Goal: Complete application form

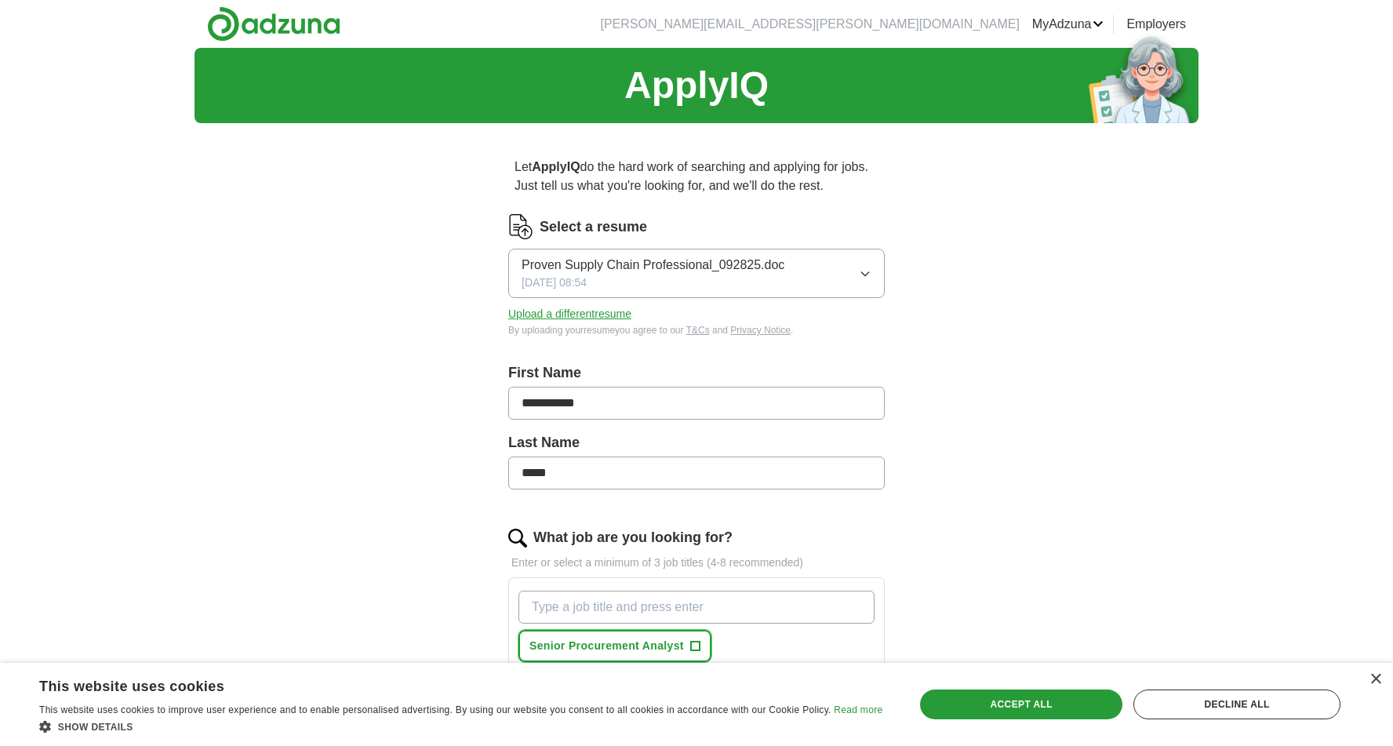
click at [695, 645] on span "+" at bounding box center [694, 646] width 9 height 13
click at [683, 600] on input "What job are you looking for?" at bounding box center [696, 606] width 356 height 33
type input "IT Asset Analyst"
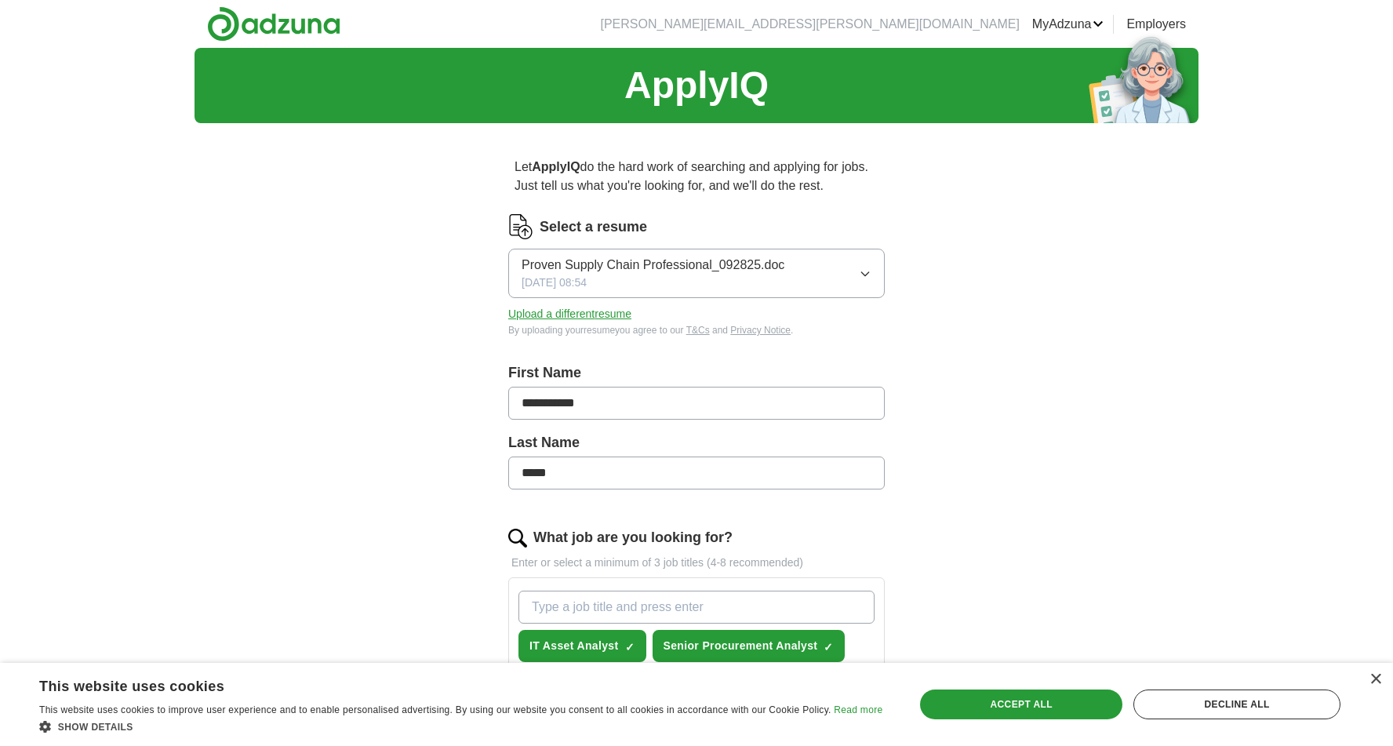
click at [678, 613] on input "What job are you looking for?" at bounding box center [696, 606] width 356 height 33
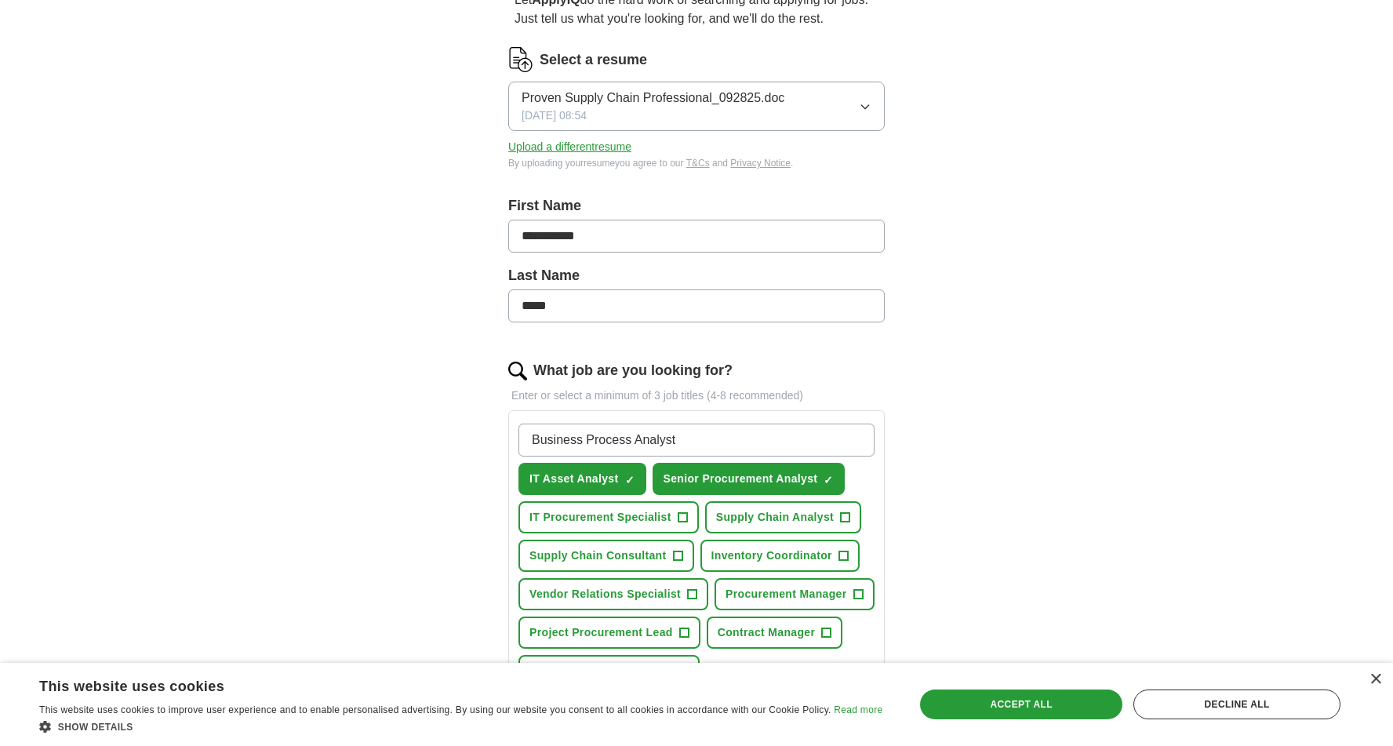
scroll to position [230, 0]
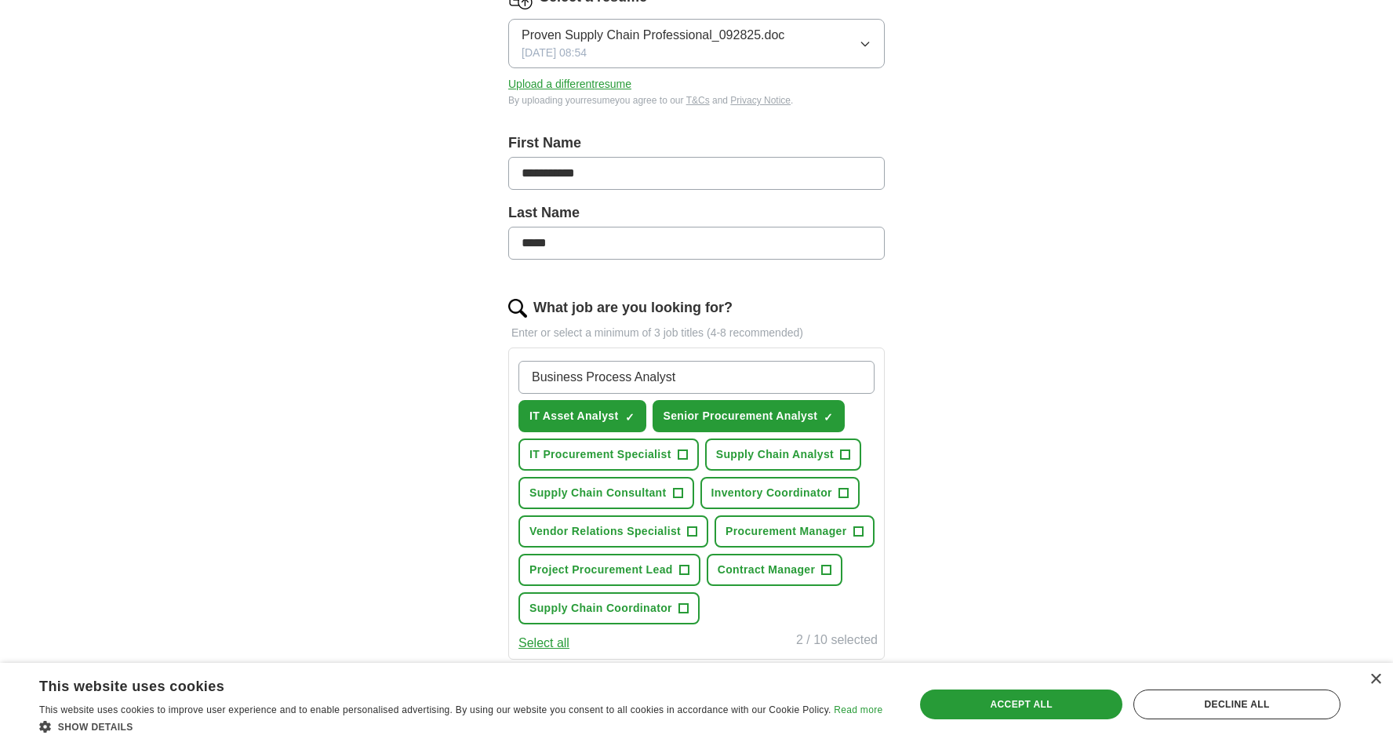
type input "Business Process Analyst"
click at [629, 456] on span "IT Procurement Specialist" at bounding box center [600, 454] width 142 height 16
click at [818, 456] on span "Supply Chain Analyst" at bounding box center [775, 454] width 118 height 16
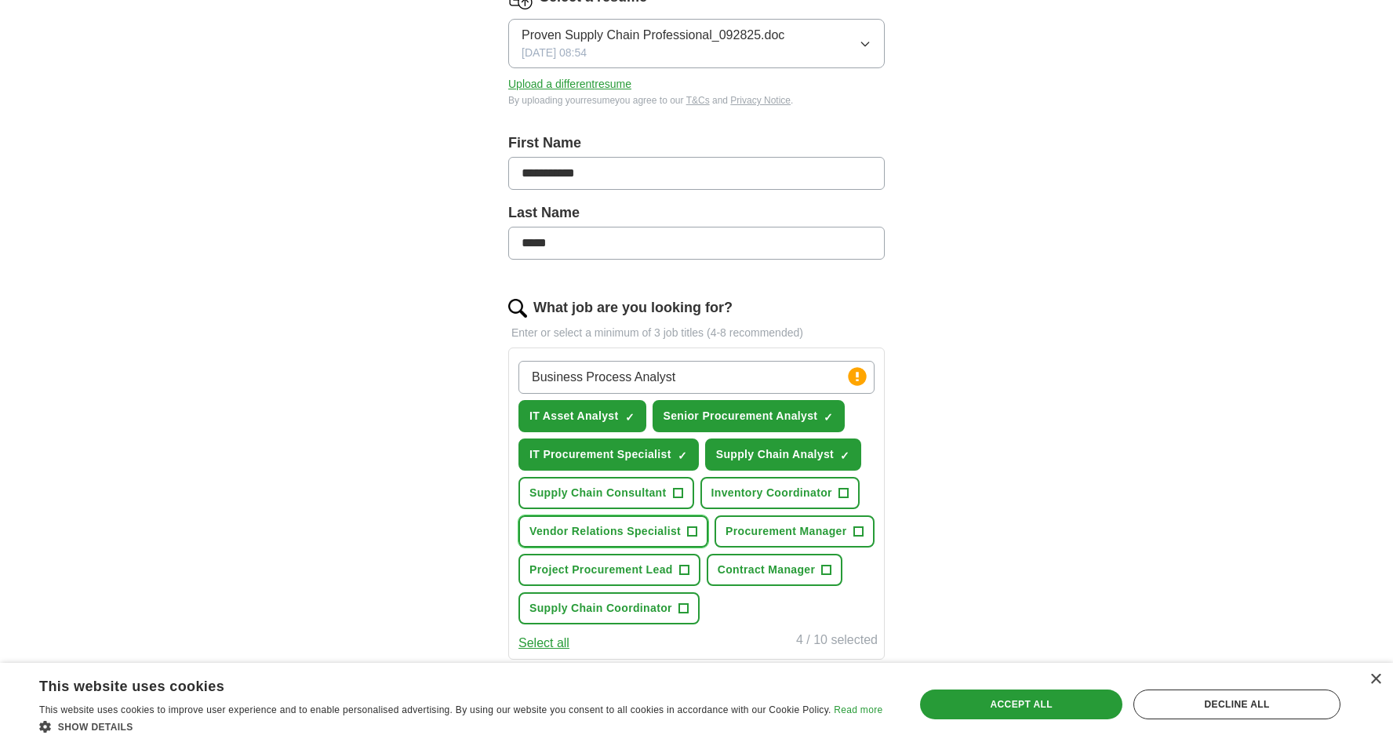
click at [638, 530] on span "Vendor Relations Specialist" at bounding box center [604, 531] width 151 height 16
click at [783, 531] on span "Procurement Manager" at bounding box center [785, 531] width 121 height 16
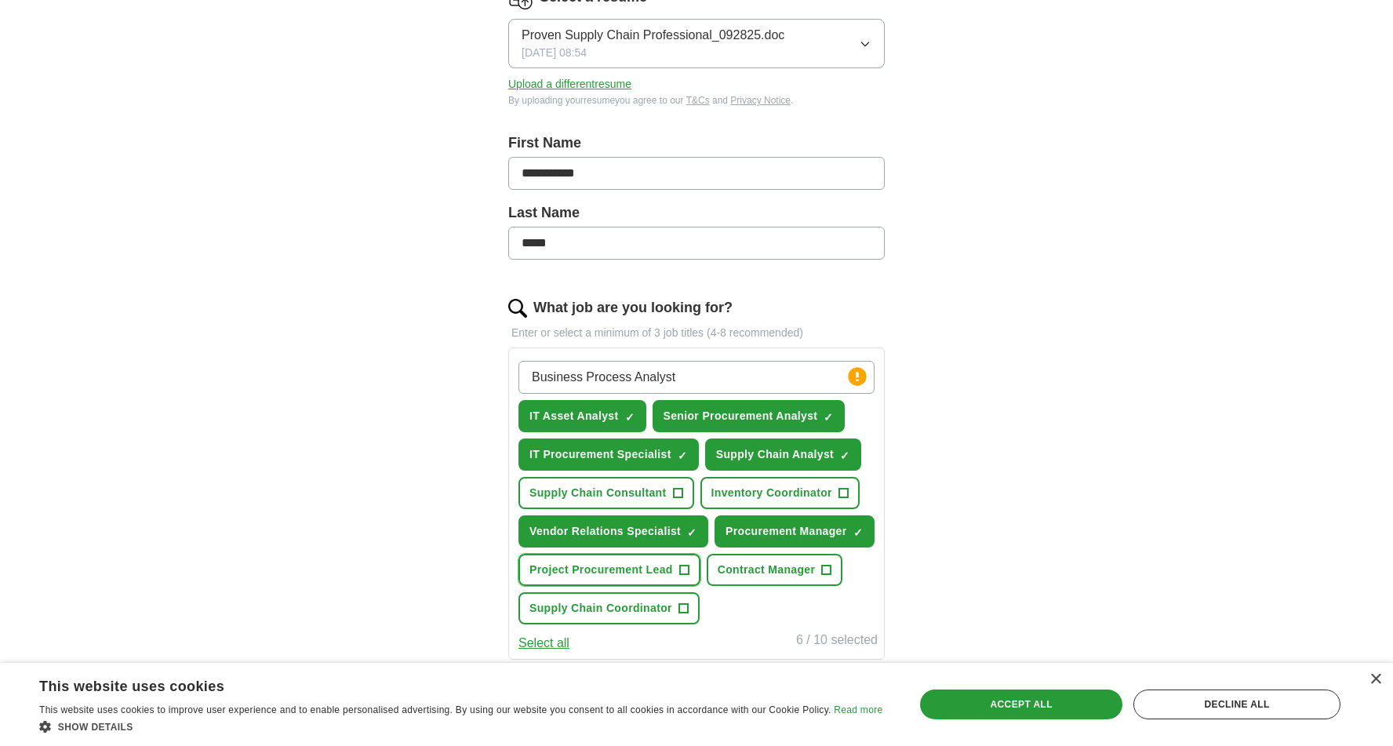
click at [626, 569] on span "Project Procurement Lead" at bounding box center [601, 569] width 144 height 16
click at [758, 568] on span "Contract Manager" at bounding box center [767, 569] width 98 height 16
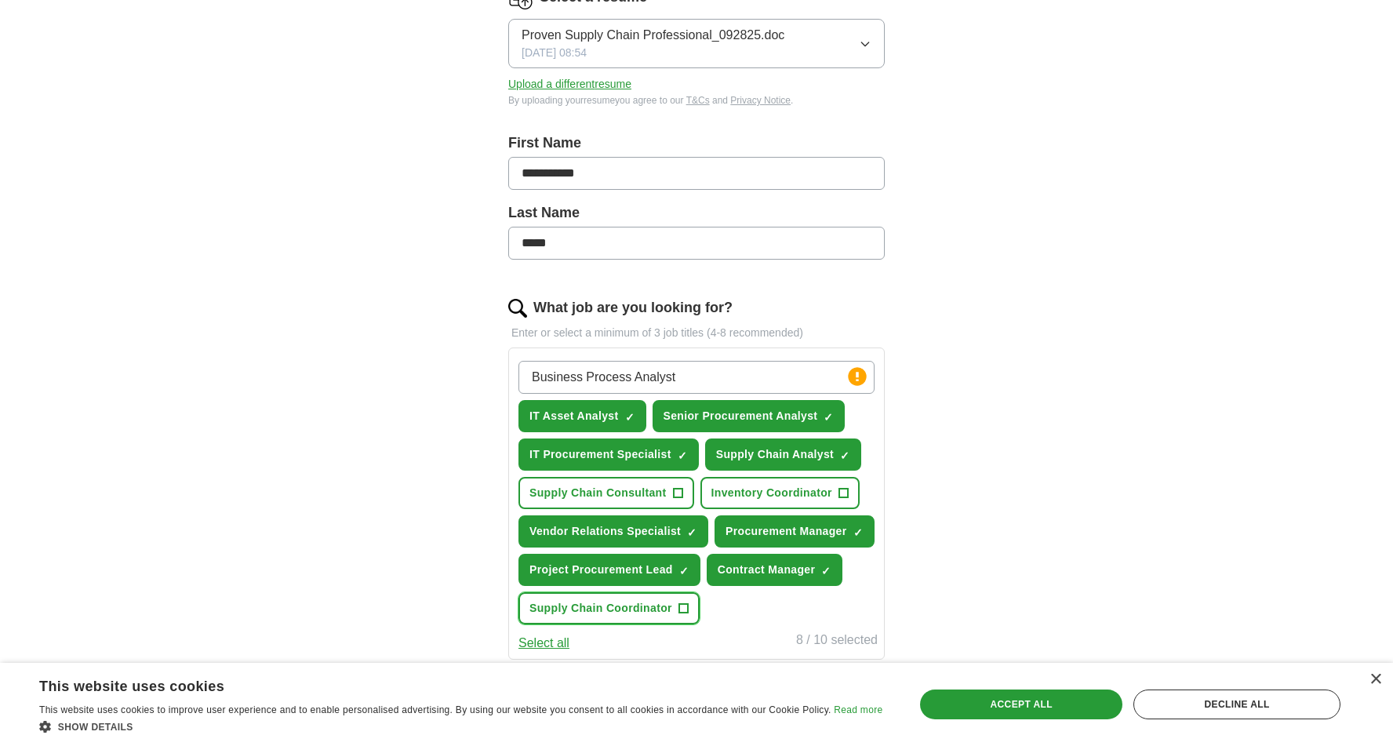
click at [645, 604] on span "Supply Chain Coordinator" at bounding box center [600, 608] width 143 height 16
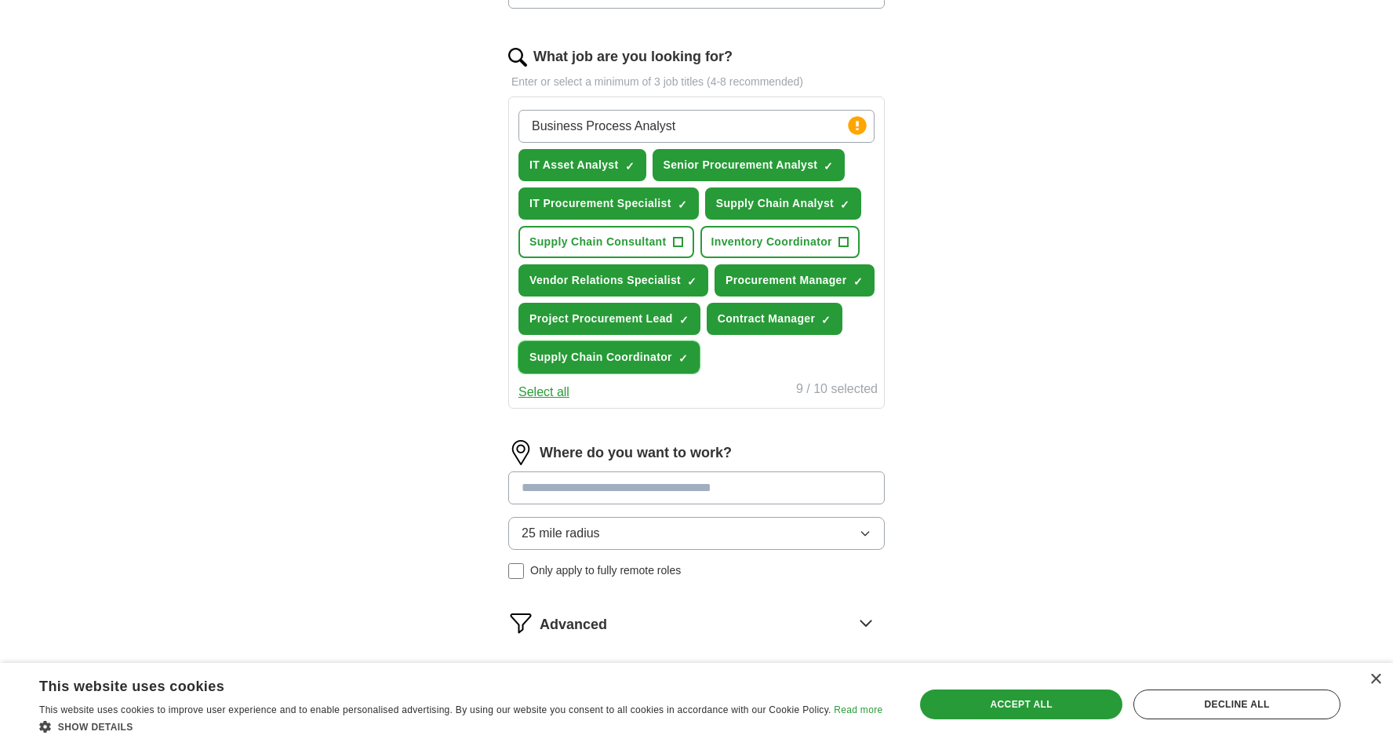
scroll to position [512, 0]
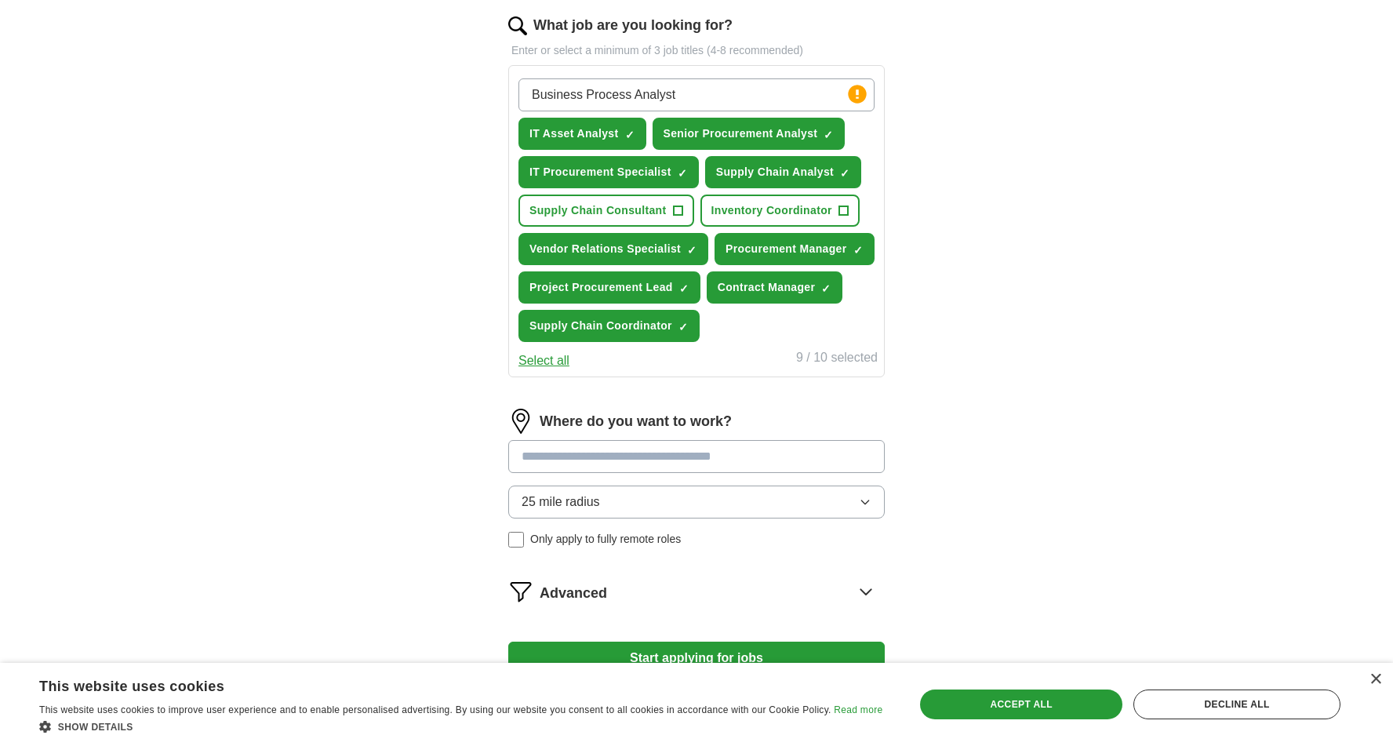
click at [694, 454] on input at bounding box center [696, 456] width 376 height 33
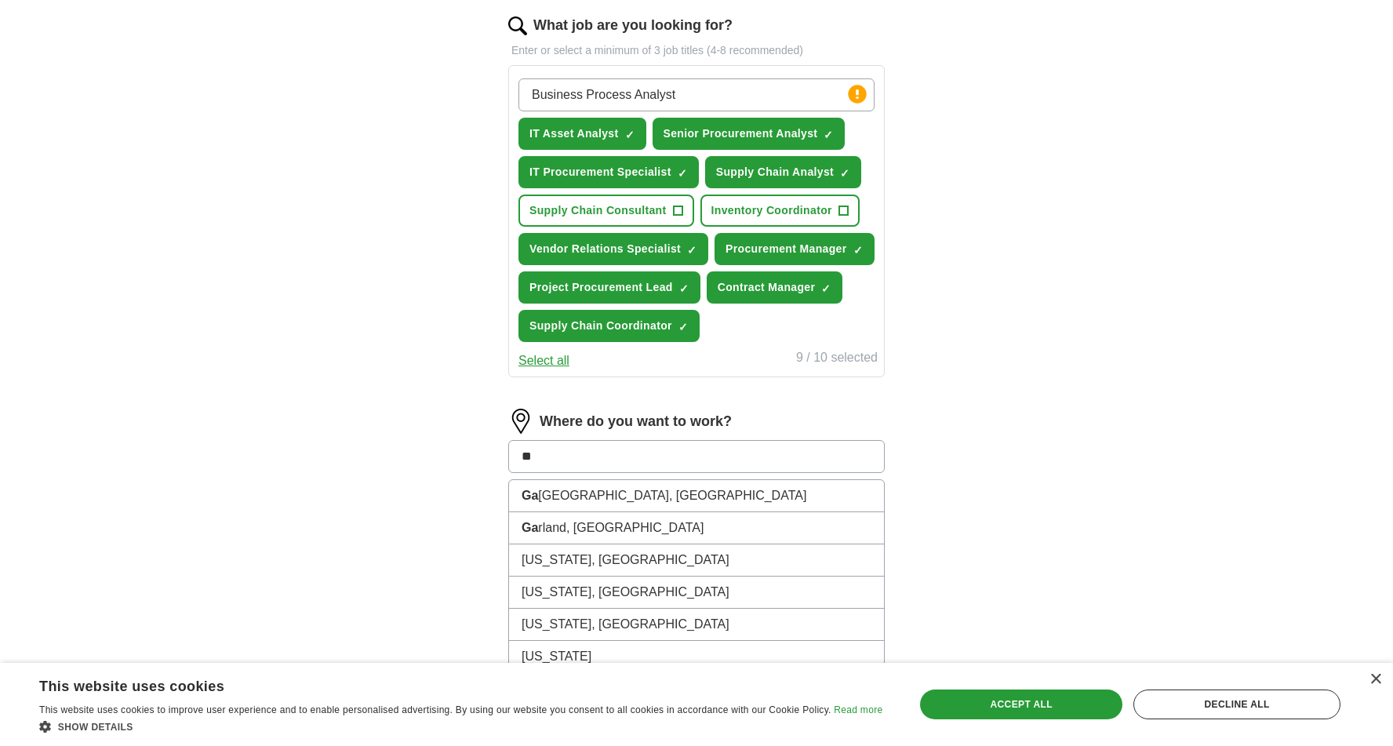
type input "*"
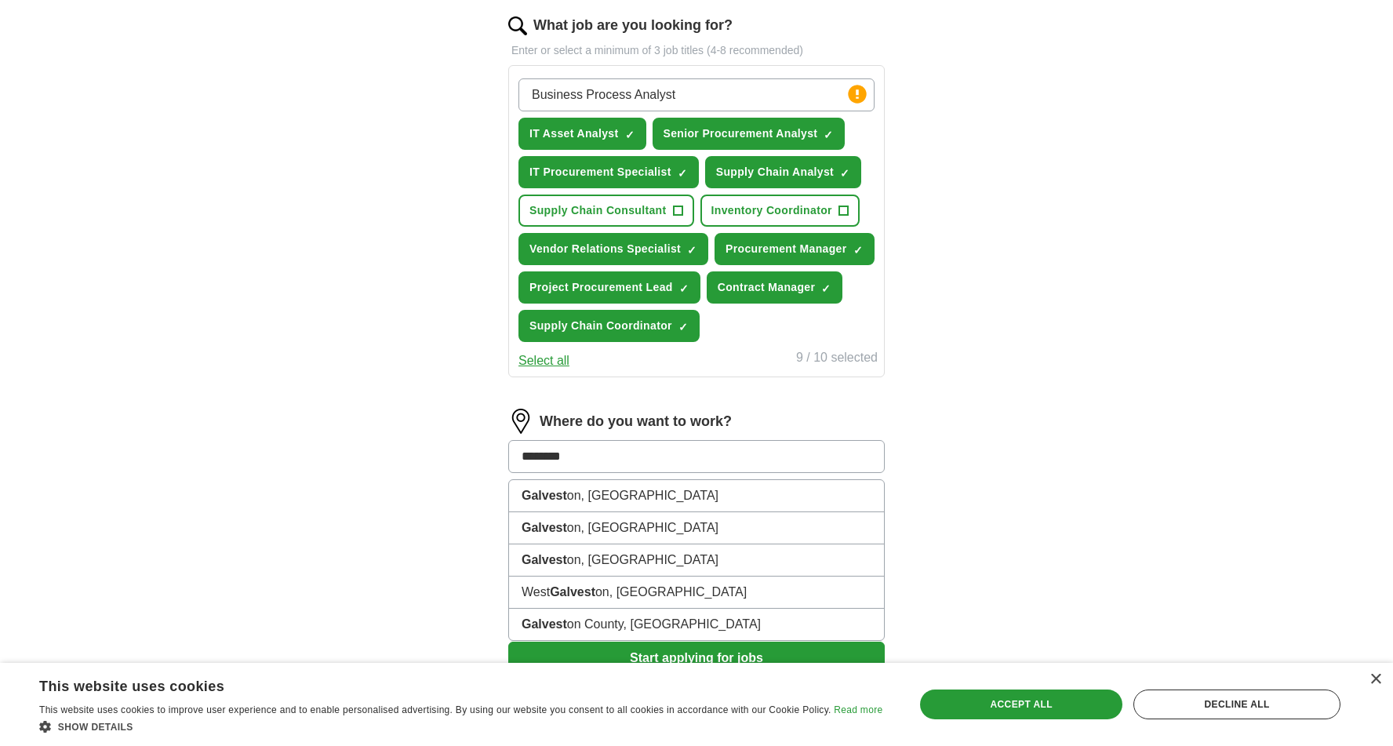
type input "*********"
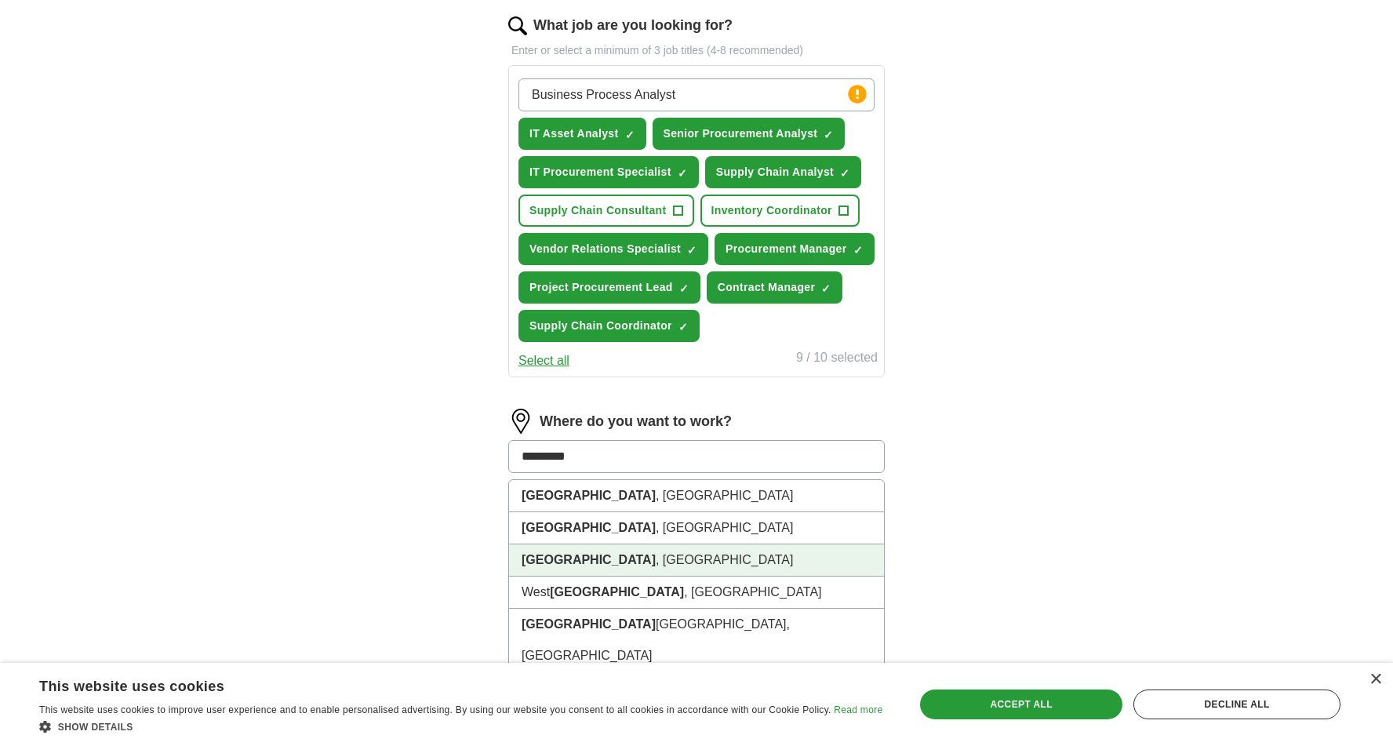
click at [580, 554] on strong "[GEOGRAPHIC_DATA]" at bounding box center [588, 559] width 134 height 13
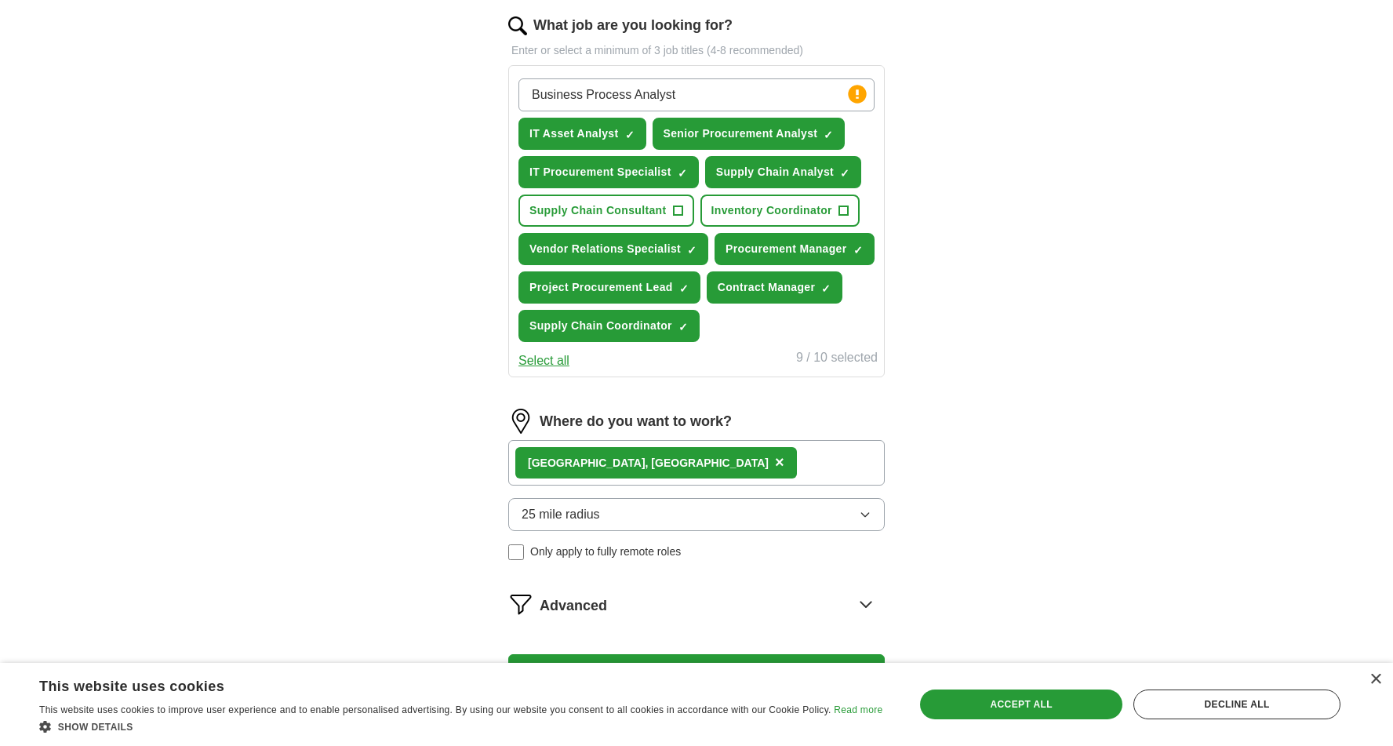
click at [661, 456] on div "[GEOGRAPHIC_DATA] , [GEOGRAPHIC_DATA] ×" at bounding box center [696, 462] width 376 height 45
drag, startPoint x: 626, startPoint y: 453, endPoint x: 617, endPoint y: 478, distance: 25.8
click at [626, 454] on div "[GEOGRAPHIC_DATA] , [GEOGRAPHIC_DATA] ×" at bounding box center [656, 462] width 282 height 31
click at [775, 467] on span "×" at bounding box center [779, 461] width 9 height 17
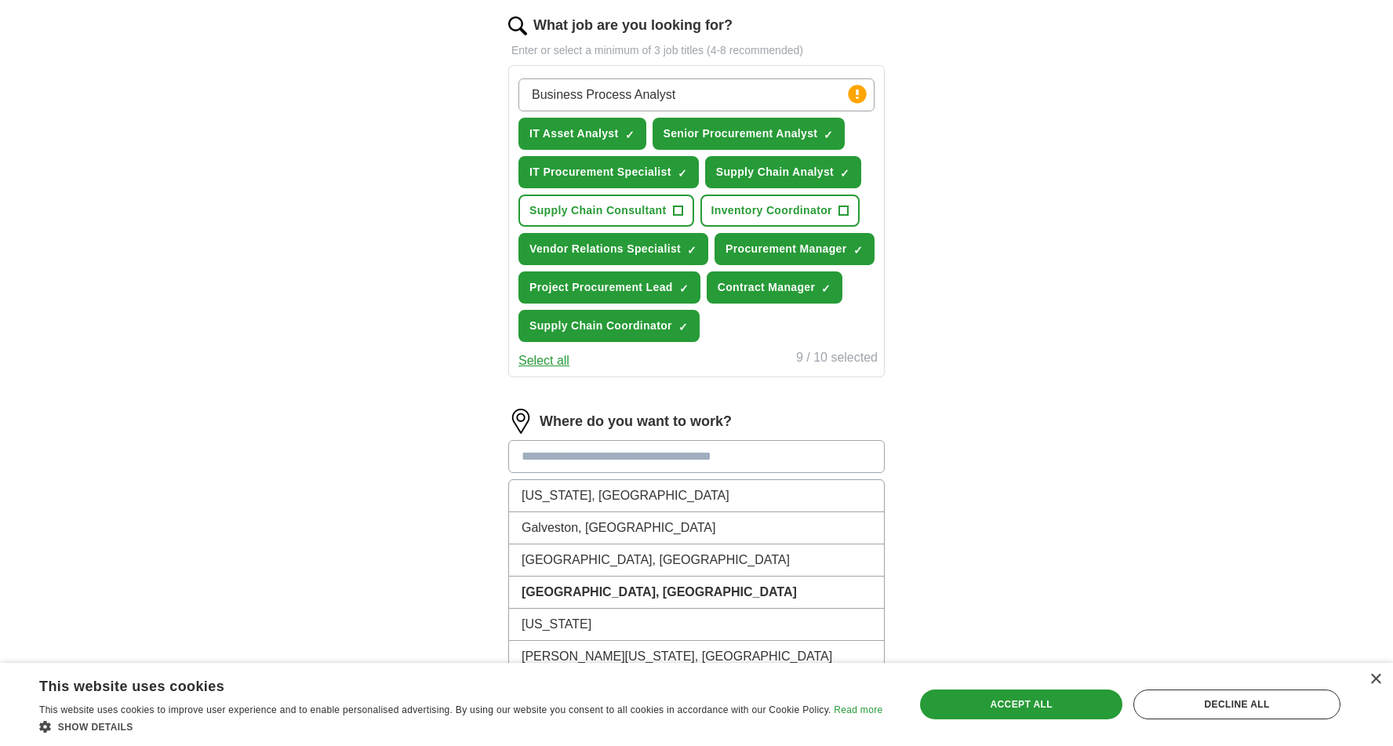
click at [619, 453] on input at bounding box center [696, 456] width 376 height 33
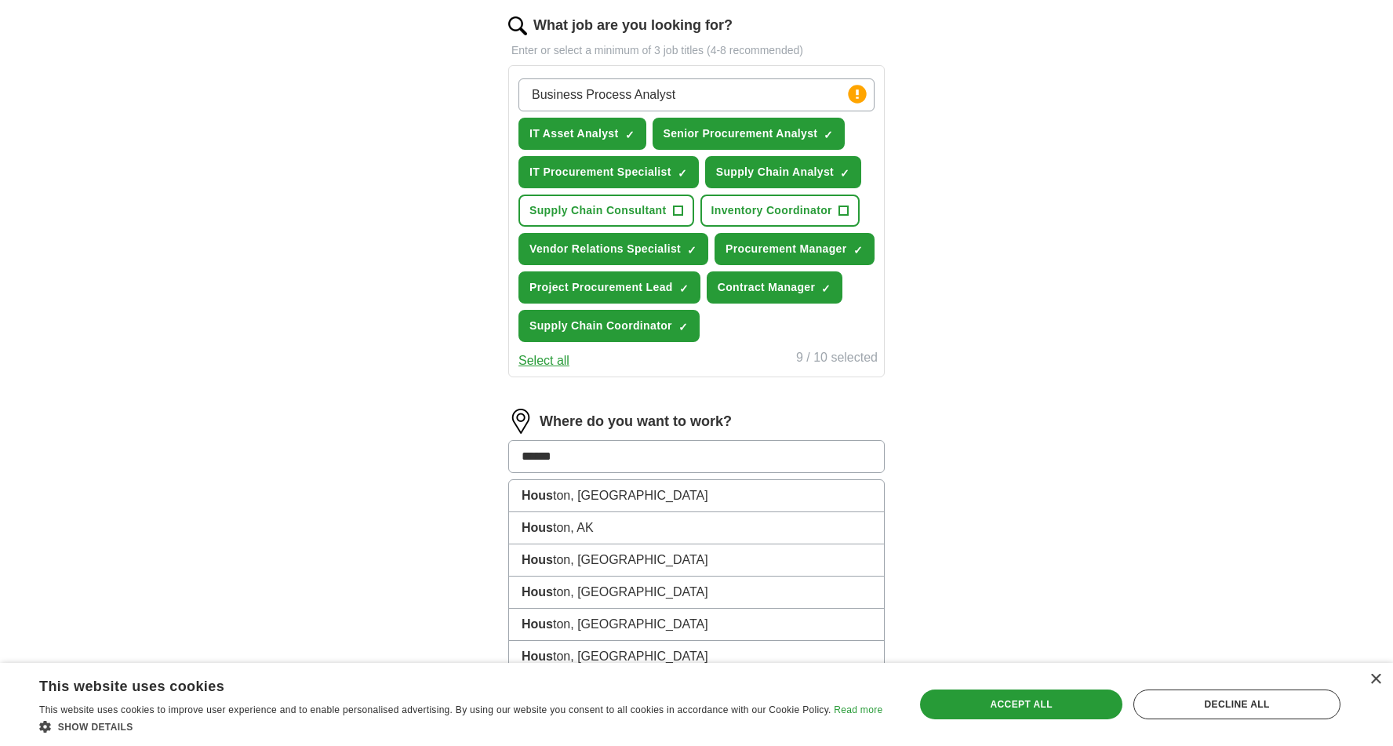
type input "*******"
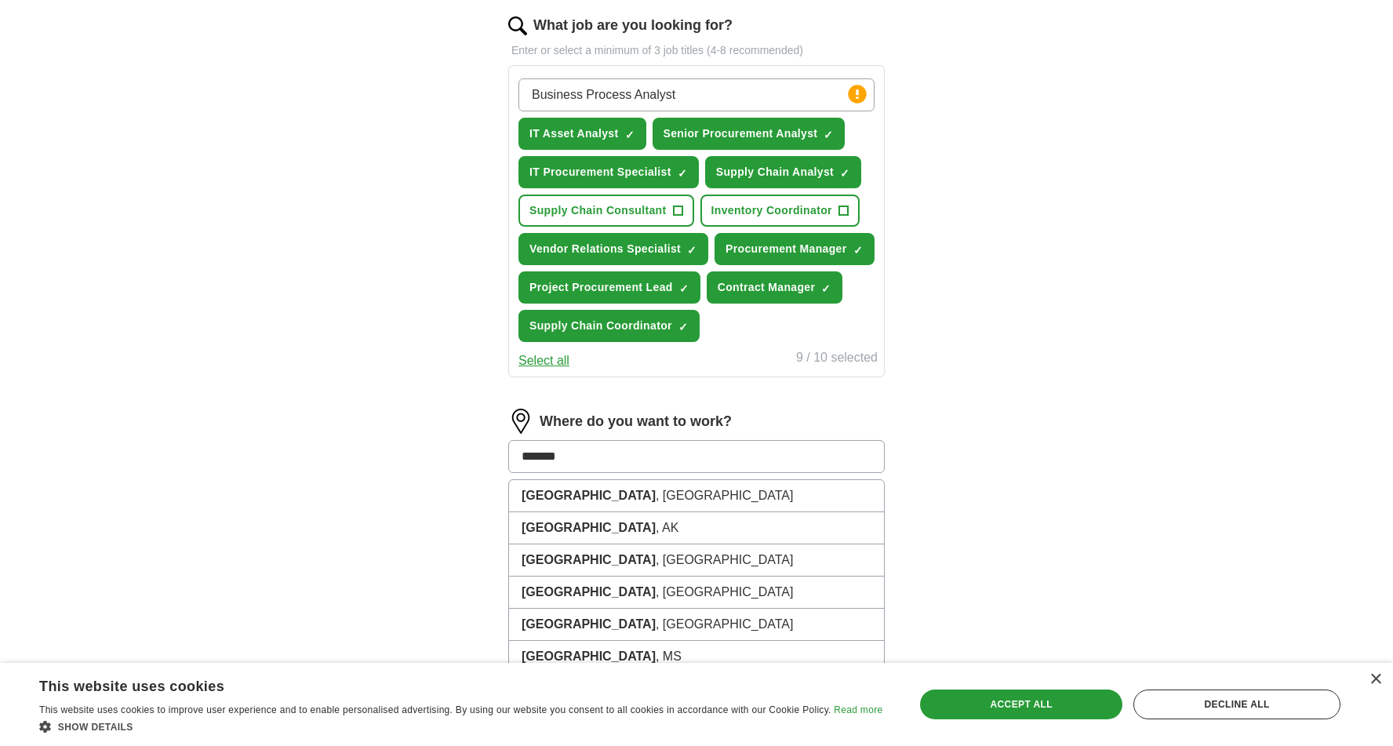
click at [620, 452] on input "*******" at bounding box center [696, 456] width 376 height 33
click at [576, 502] on li "[GEOGRAPHIC_DATA] , [GEOGRAPHIC_DATA]" at bounding box center [696, 496] width 375 height 32
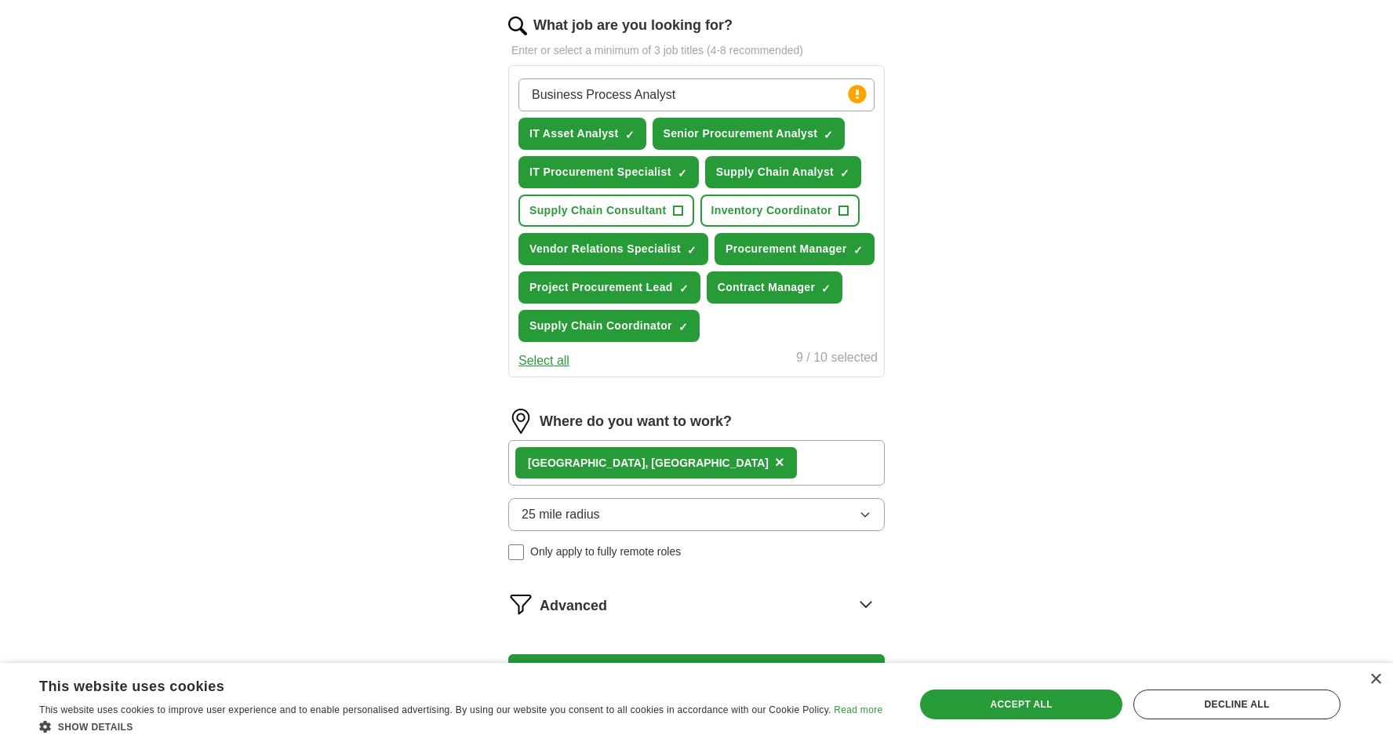
click at [864, 602] on icon at bounding box center [865, 603] width 25 height 25
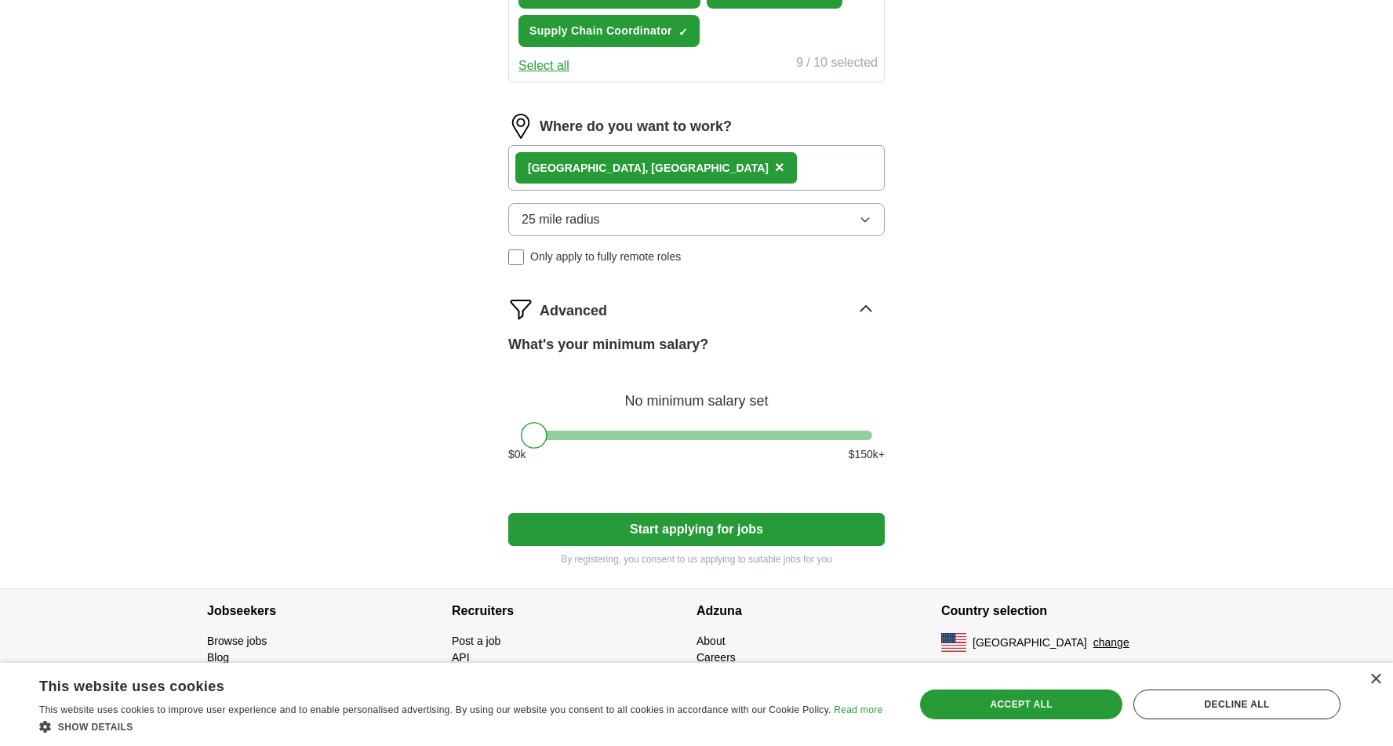
scroll to position [808, 0]
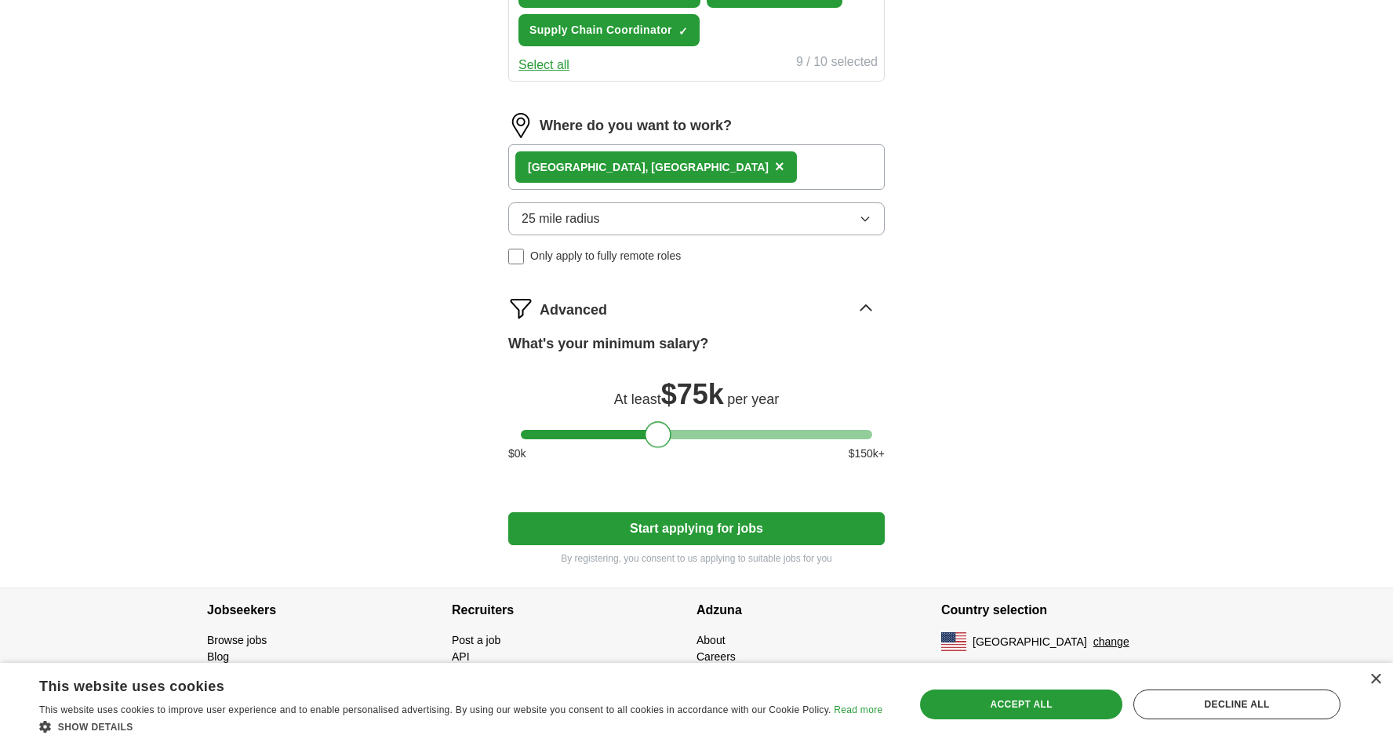
drag, startPoint x: 541, startPoint y: 431, endPoint x: 664, endPoint y: 421, distance: 123.5
click at [664, 421] on div "What's your minimum salary? At least $ 75k per year $ 0 k $ 150 k+" at bounding box center [696, 403] width 376 height 141
drag, startPoint x: 714, startPoint y: 523, endPoint x: 731, endPoint y: 524, distance: 17.3
click at [715, 523] on button "Start applying for jobs" at bounding box center [696, 528] width 376 height 33
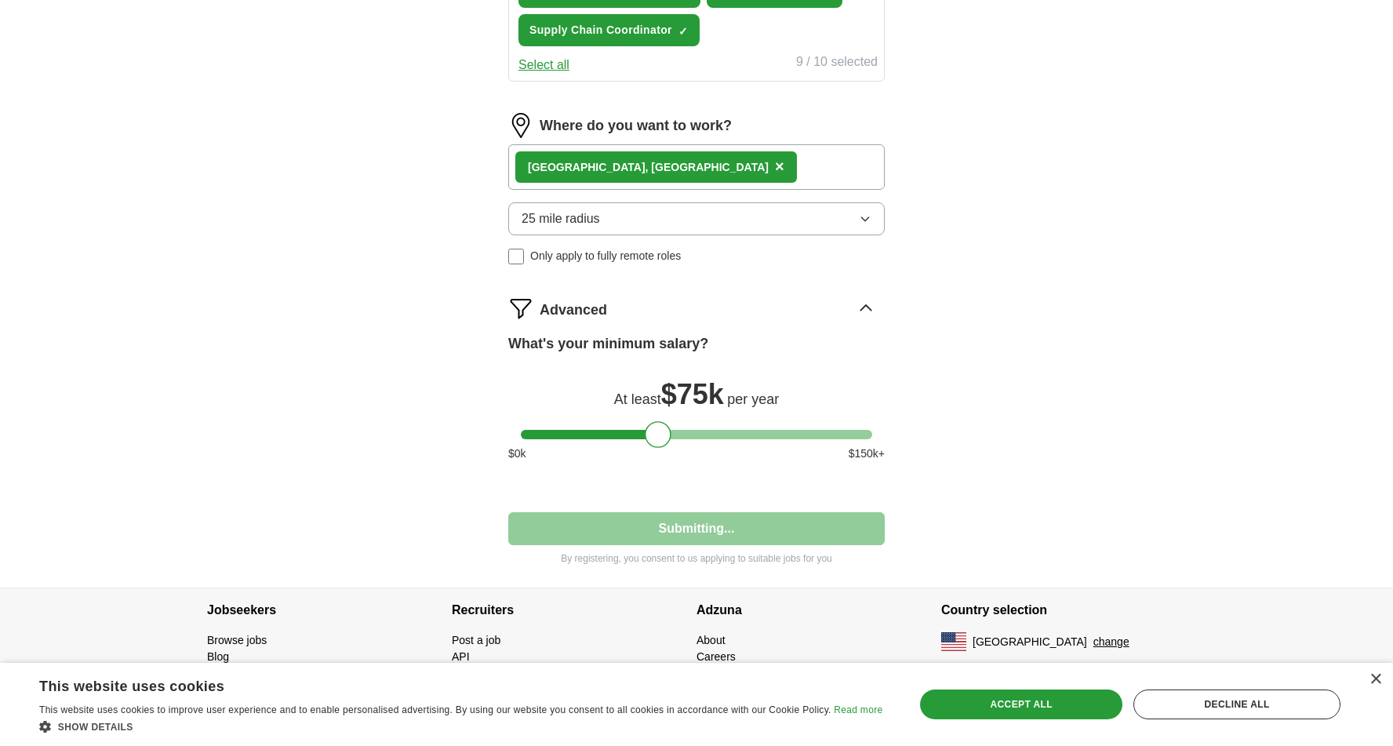
select select "**"
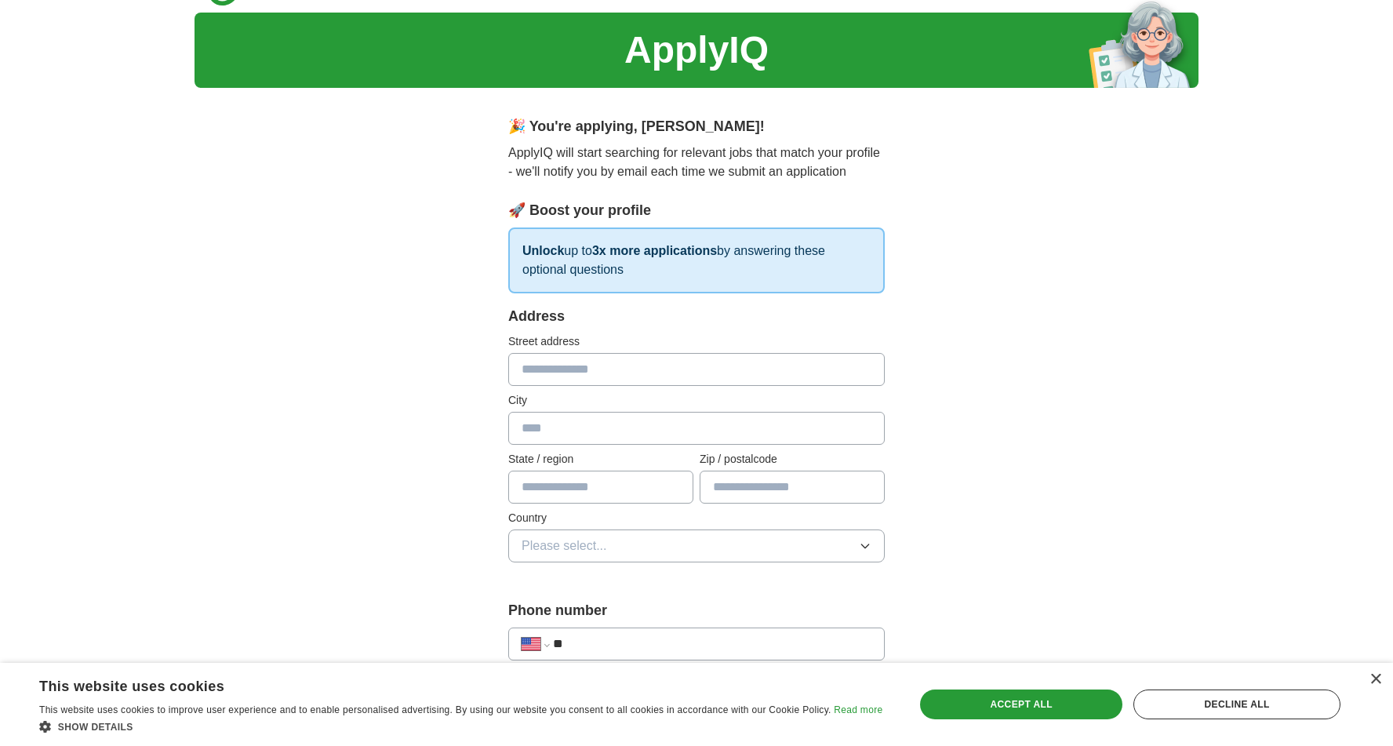
scroll to position [0, 0]
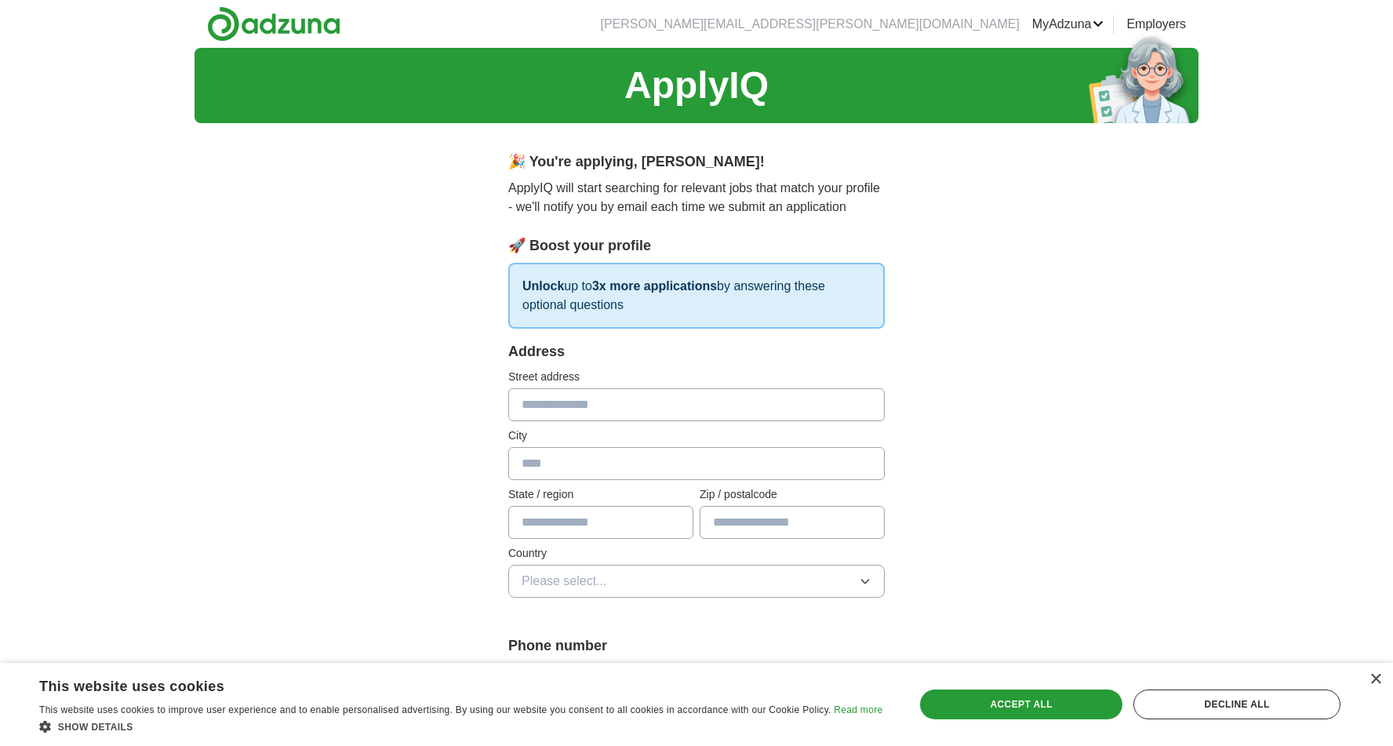
click at [600, 409] on input "text" at bounding box center [696, 404] width 376 height 33
type input "**********"
click at [681, 475] on input "text" at bounding box center [696, 463] width 376 height 33
type input "**********"
click at [574, 516] on input "text" at bounding box center [600, 522] width 185 height 33
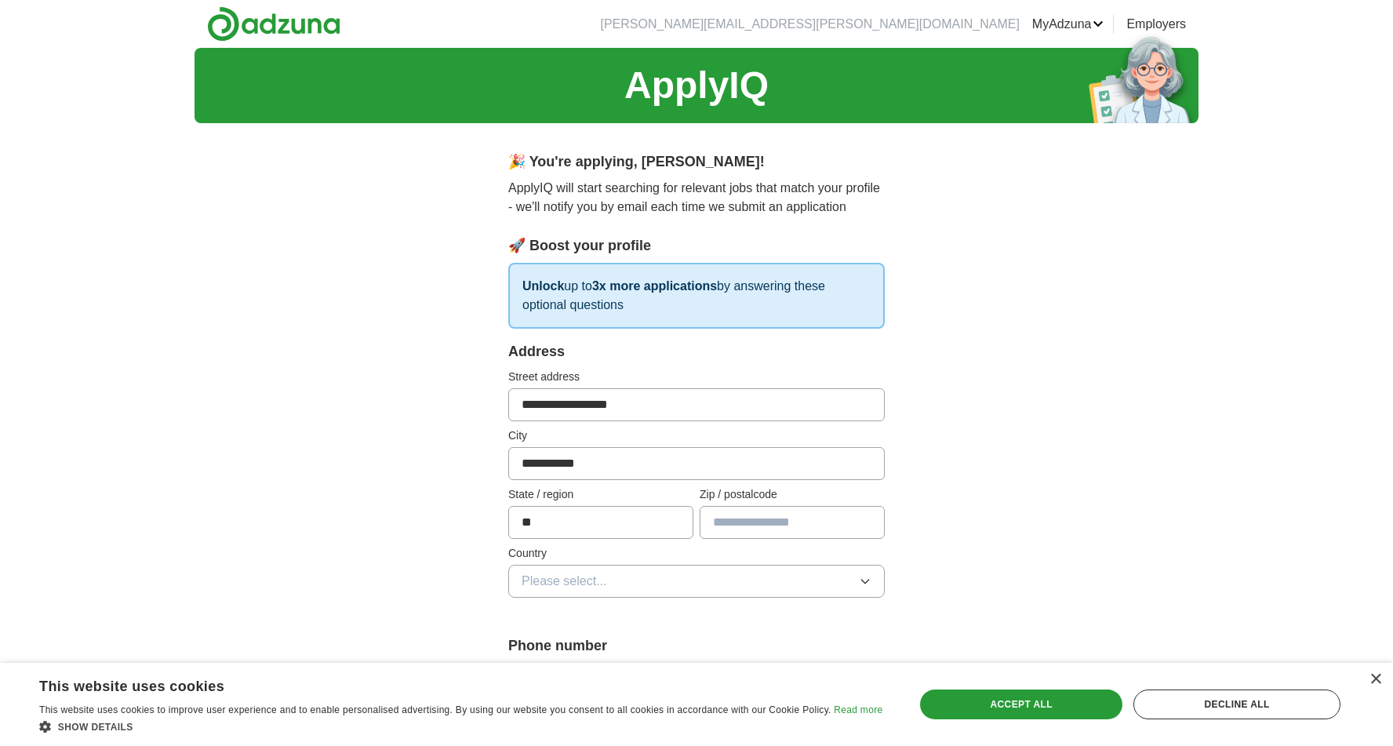
type input "**"
click at [789, 529] on input "text" at bounding box center [791, 522] width 185 height 33
type input "*****"
click at [652, 586] on button "Please select..." at bounding box center [696, 581] width 376 height 33
click at [638, 644] on div "[GEOGRAPHIC_DATA]" at bounding box center [696, 649] width 350 height 19
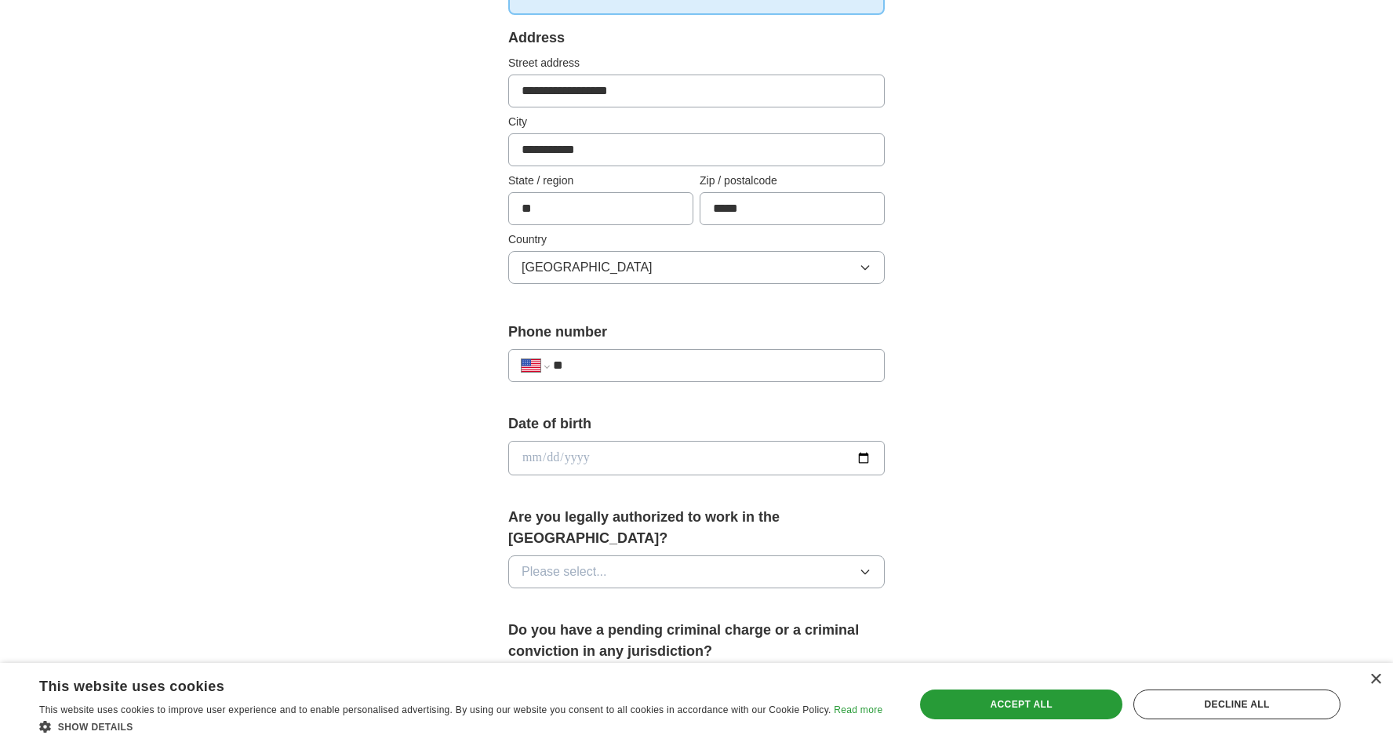
scroll to position [376, 0]
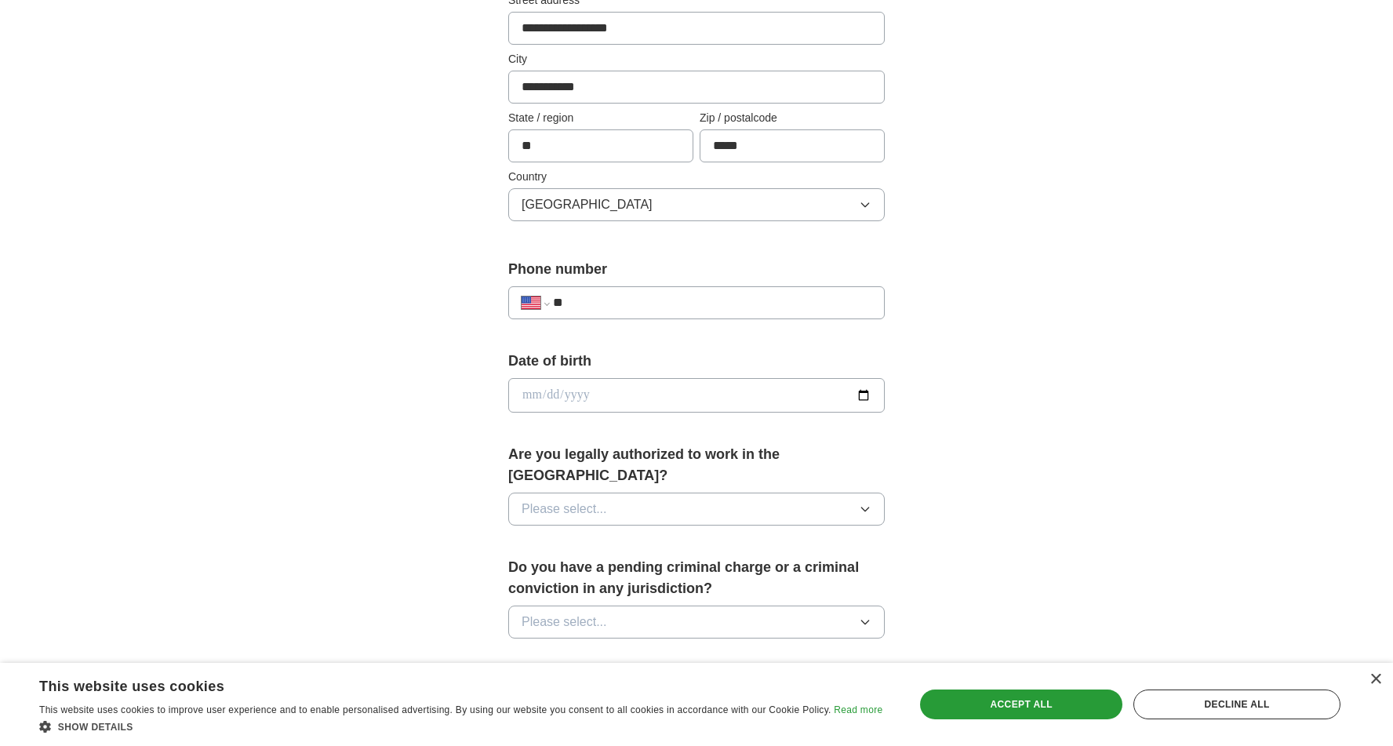
click at [625, 306] on input "**" at bounding box center [712, 302] width 318 height 19
type input "**********"
click at [630, 391] on input "date" at bounding box center [696, 395] width 376 height 35
type input "**********"
click at [698, 492] on button "Please select..." at bounding box center [696, 508] width 376 height 33
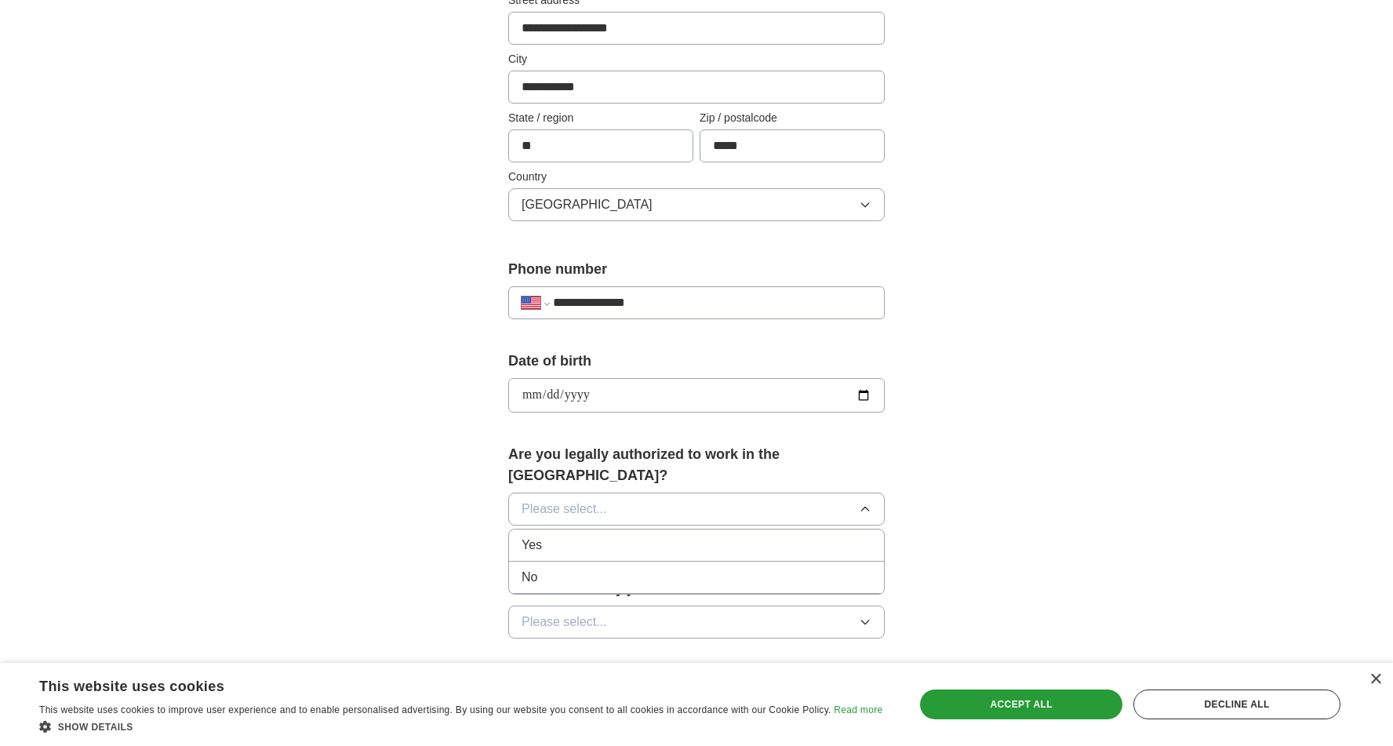
click at [664, 536] on div "Yes" at bounding box center [696, 545] width 350 height 19
click at [641, 613] on button "Please select..." at bounding box center [696, 621] width 376 height 33
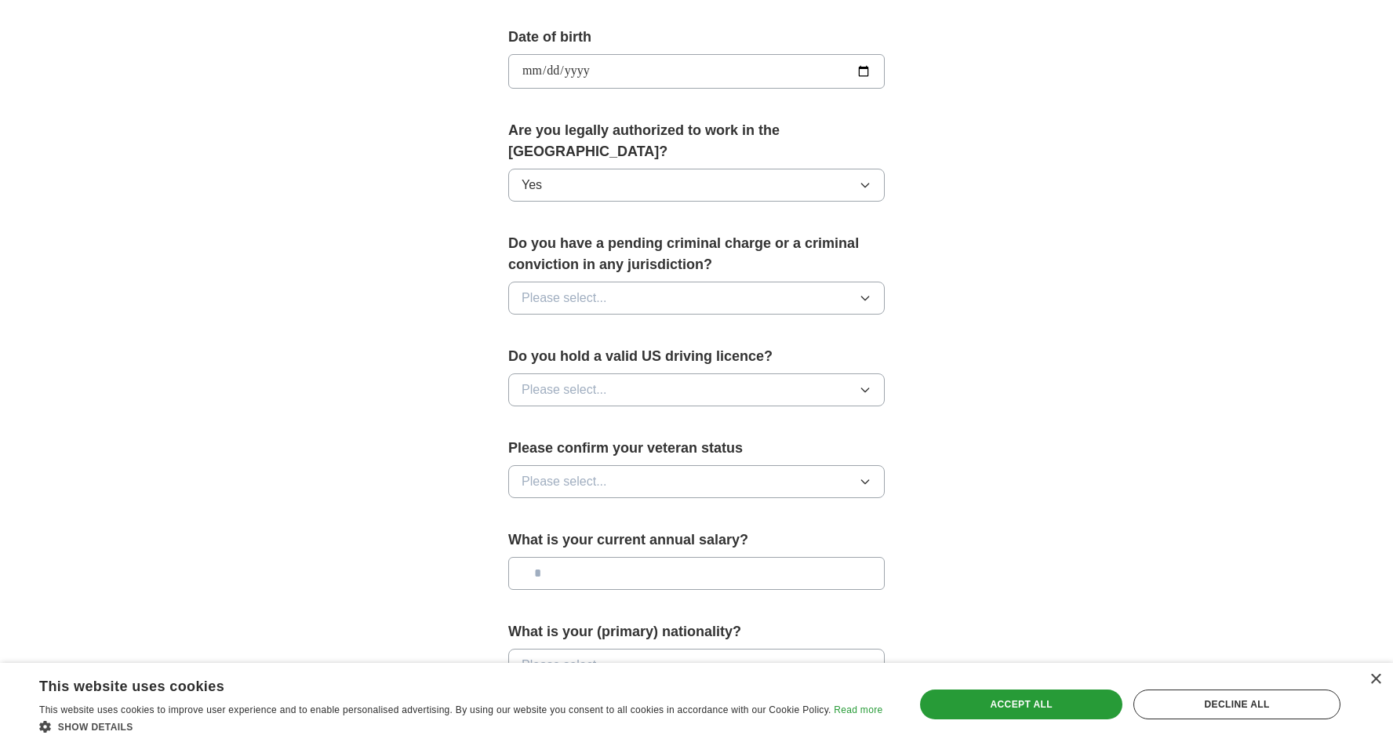
scroll to position [721, 0]
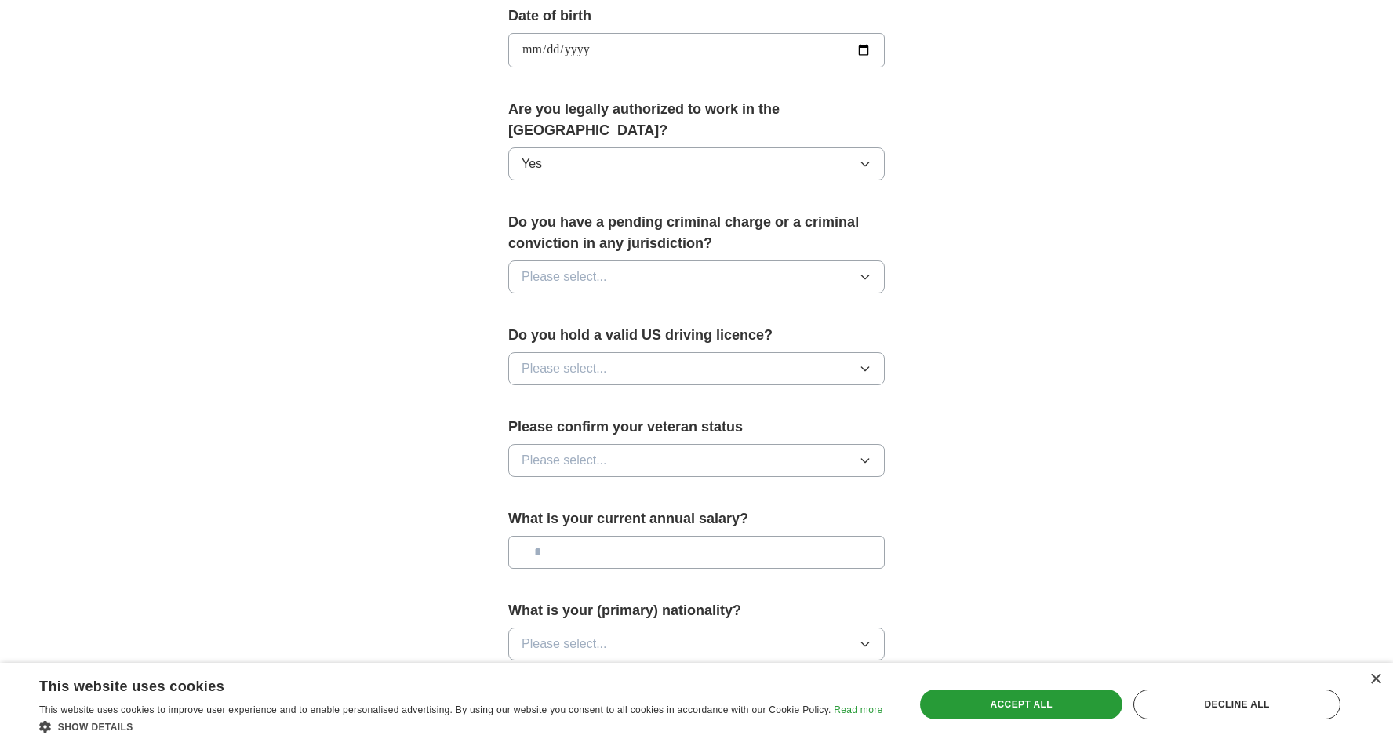
click at [720, 260] on button "Please select..." at bounding box center [696, 276] width 376 height 33
click at [652, 336] on div "No" at bounding box center [696, 345] width 350 height 19
click at [658, 352] on button "Please select..." at bounding box center [696, 368] width 376 height 33
click at [562, 395] on div "Yes" at bounding box center [696, 404] width 350 height 19
click at [636, 445] on button "Please select..." at bounding box center [696, 460] width 376 height 33
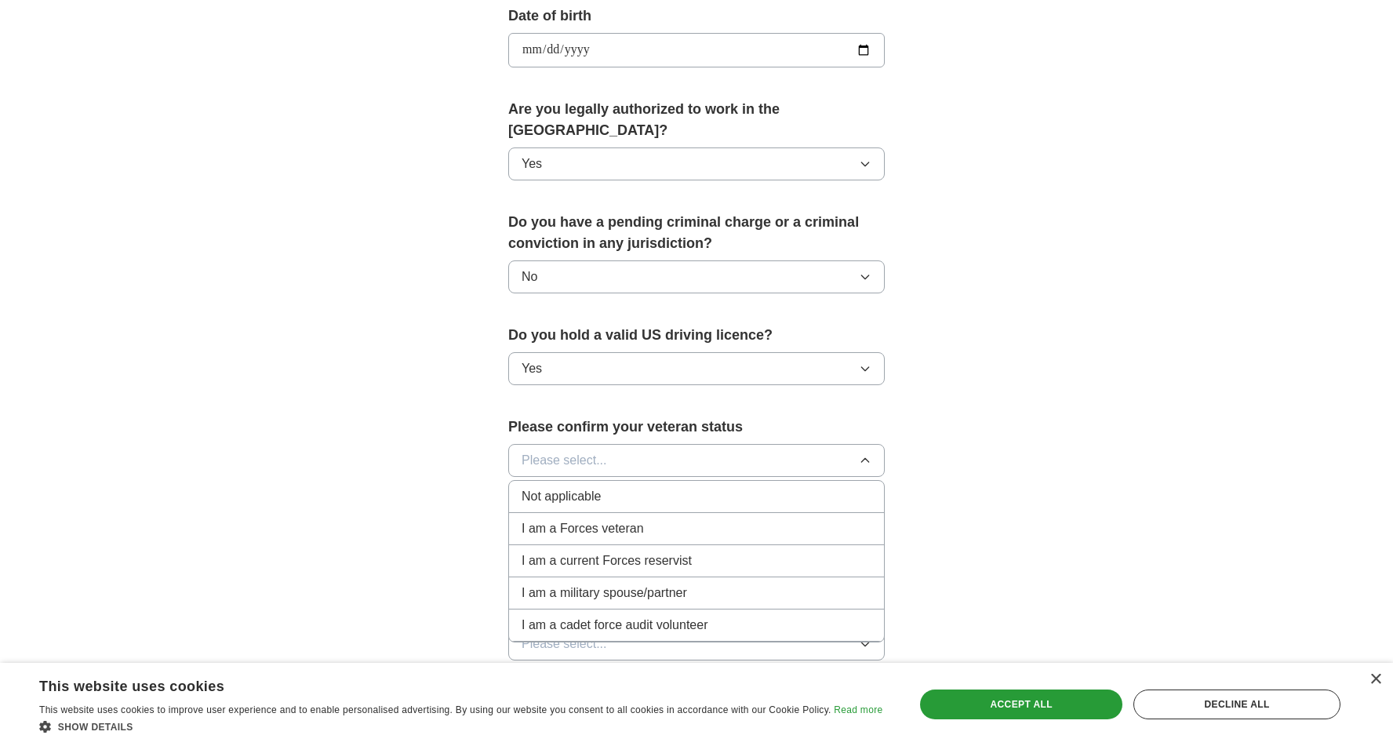
drag, startPoint x: 561, startPoint y: 445, endPoint x: 578, endPoint y: 474, distance: 33.8
click at [578, 474] on div "Please select... Not applicable I am a Forces veteran I am a current Forces res…" at bounding box center [696, 460] width 376 height 33
click at [578, 487] on span "Not applicable" at bounding box center [560, 496] width 79 height 19
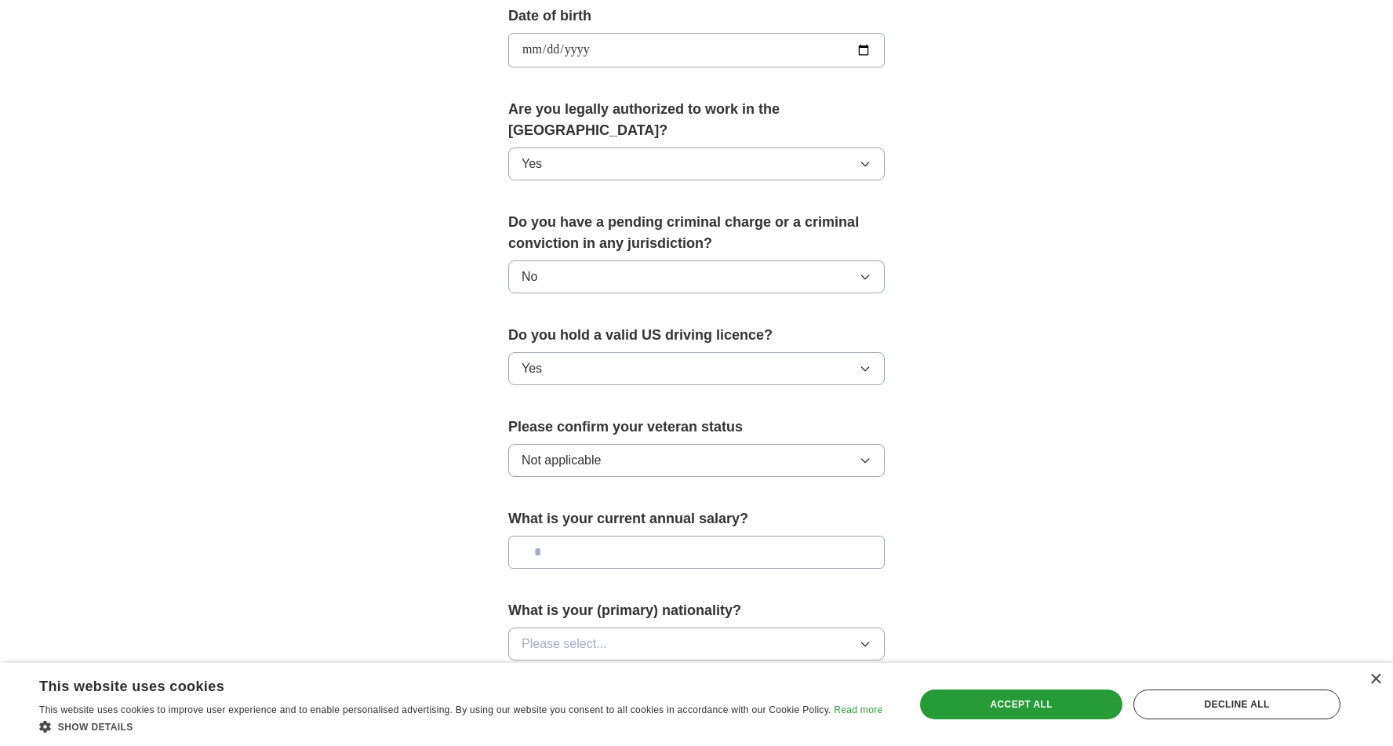
click at [629, 538] on input "text" at bounding box center [696, 552] width 376 height 33
click at [860, 638] on icon "button" at bounding box center [865, 644] width 13 height 13
click at [692, 670] on div "American" at bounding box center [696, 679] width 350 height 19
click at [1375, 680] on div "×" at bounding box center [1375, 680] width 12 height 12
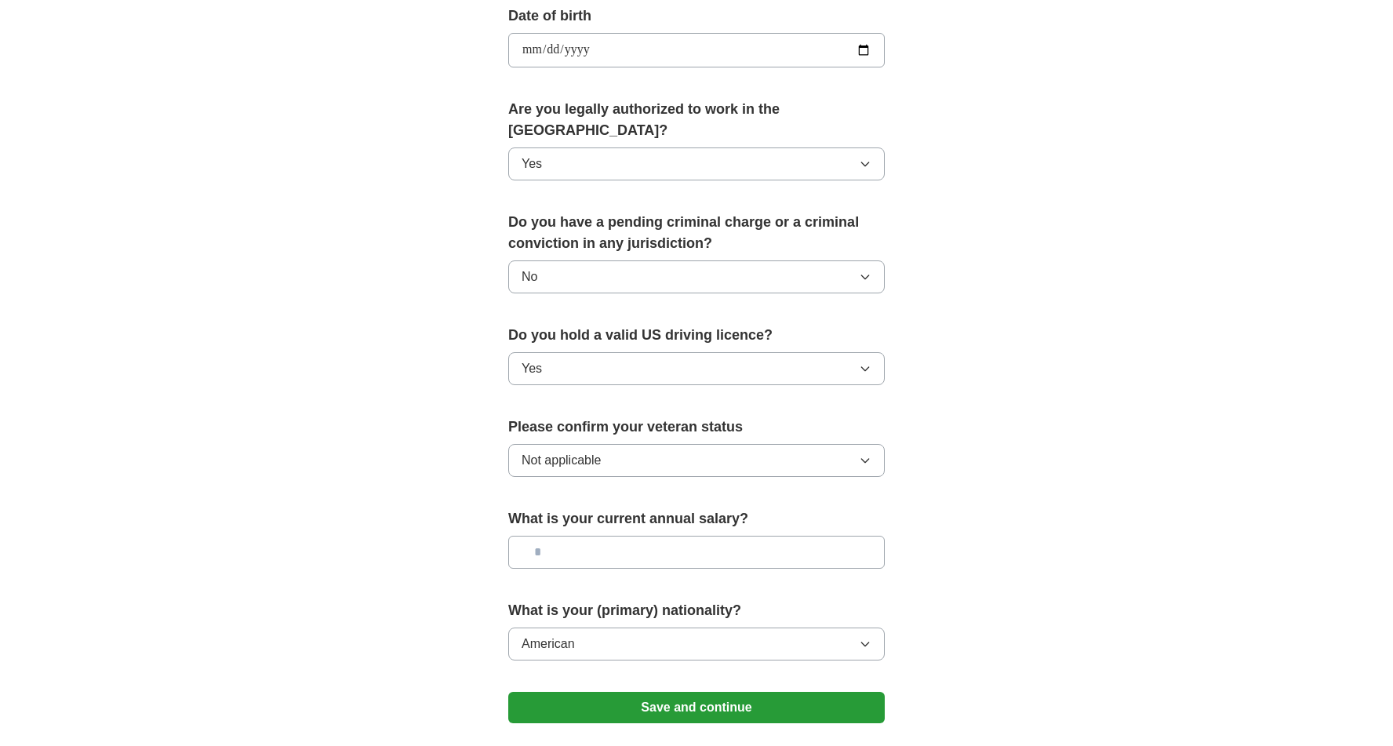
click at [654, 692] on button "Save and continue" at bounding box center [696, 707] width 376 height 31
